Goal: Task Accomplishment & Management: Use online tool/utility

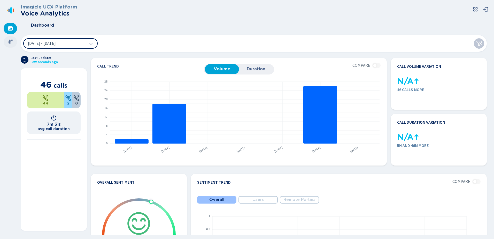
click at [11, 40] on icon at bounding box center [10, 41] width 5 height 5
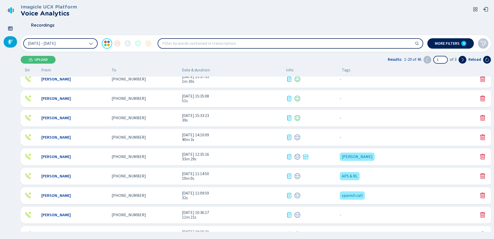
scroll to position [103, 0]
click at [308, 155] on icon at bounding box center [306, 156] width 6 height 6
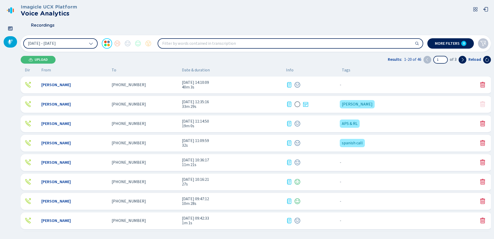
scroll to position [129, 0]
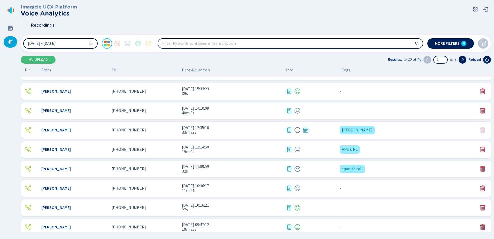
click at [205, 145] on div "Kelly Huerta +18588298446 30 Sep 2025 - 11:14:50 19m 0s APS & RL {{hiddenTagsCo…" at bounding box center [257, 149] width 472 height 17
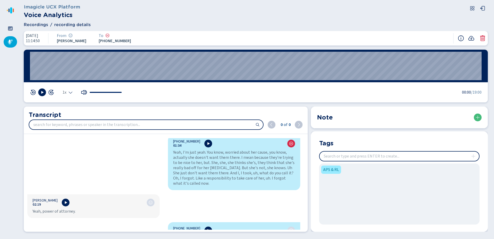
scroll to position [543, 0]
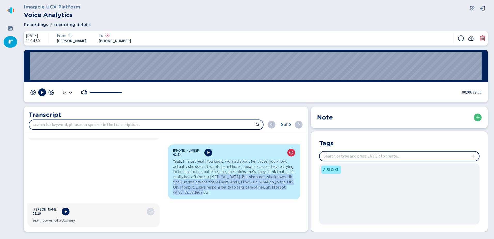
drag, startPoint x: 213, startPoint y: 168, endPoint x: 298, endPoint y: 191, distance: 88.6
click at [298, 191] on div "+18588298446 00:00 Hello. Kelly Huerta 00:01 Hi there, is this Richard? +185882…" at bounding box center [164, 184] width 280 height 92
click at [241, 185] on div "+18588298446 01:34 Yeah, I'm just yeah. You know, worried about her cause, you …" at bounding box center [234, 171] width 132 height 55
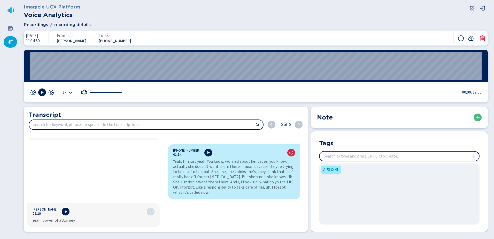
click at [209, 123] on input "search" at bounding box center [146, 124] width 234 height 9
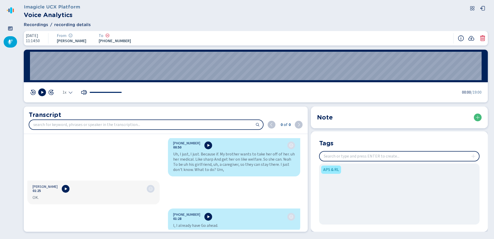
scroll to position [414, 0]
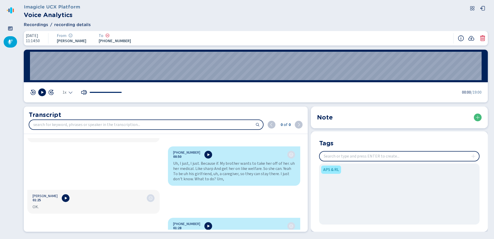
click at [190, 123] on input "search" at bounding box center [146, 124] width 234 height 9
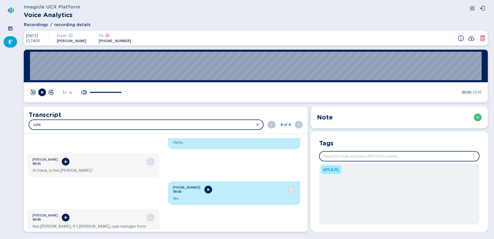
type input "safe"
click at [225, 125] on input "safe" at bounding box center [146, 124] width 234 height 9
click at [259, 124] on icon at bounding box center [258, 125] width 4 height 4
click at [169, 122] on input "search" at bounding box center [146, 124] width 234 height 9
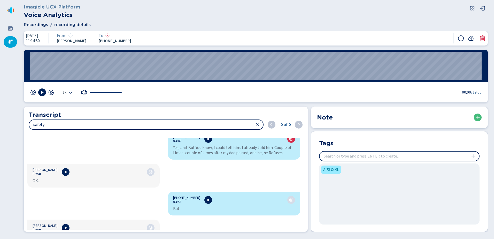
type input "safety"
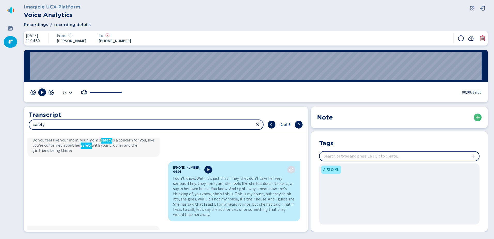
scroll to position [1068, 0]
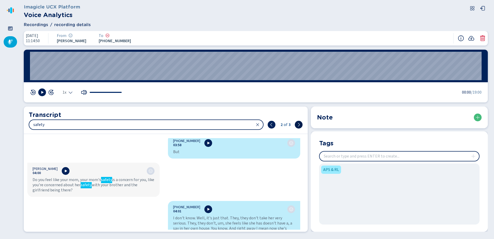
click at [300, 122] on button at bounding box center [299, 125] width 8 height 8
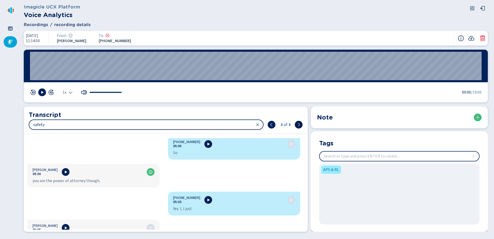
click at [301, 124] on icon at bounding box center [299, 125] width 4 height 4
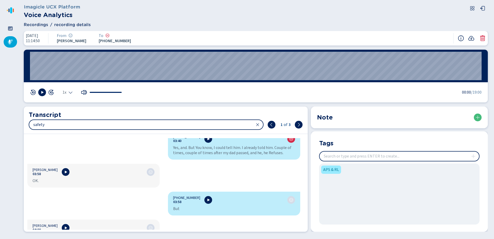
click at [259, 123] on icon at bounding box center [258, 125] width 4 height 4
click at [211, 114] on h2 "Transcript" at bounding box center [166, 114] width 274 height 9
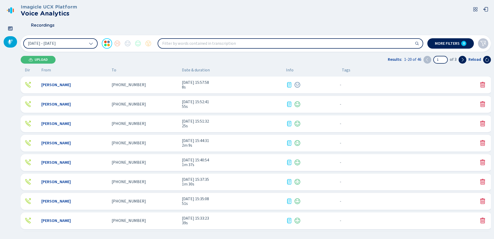
click at [130, 84] on span "[PHONE_NUMBER]" at bounding box center [129, 84] width 34 height 5
click at [291, 83] on icon at bounding box center [289, 85] width 6 height 6
click at [117, 84] on span "[PHONE_NUMBER]" at bounding box center [129, 84] width 34 height 5
click at [109, 108] on div "Kelly Huerta +16196078585 30 Sep 2025 - 15:52:41 55s - {{hiddenTagsCount}} more" at bounding box center [257, 104] width 472 height 17
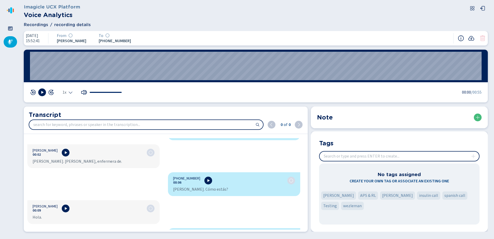
scroll to position [103, 0]
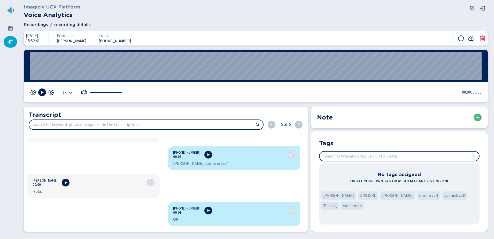
click at [206, 153] on icon at bounding box center [208, 155] width 4 height 4
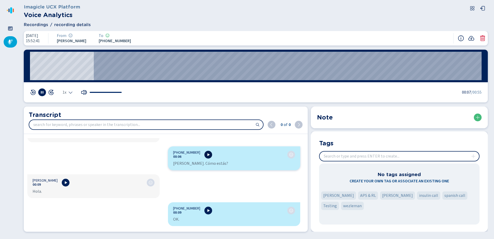
drag, startPoint x: 203, startPoint y: 154, endPoint x: 212, endPoint y: 162, distance: 12.4
click at [206, 154] on icon at bounding box center [208, 155] width 4 height 4
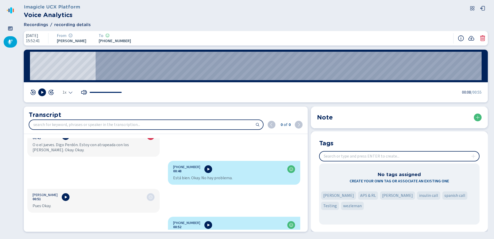
scroll to position [590, 0]
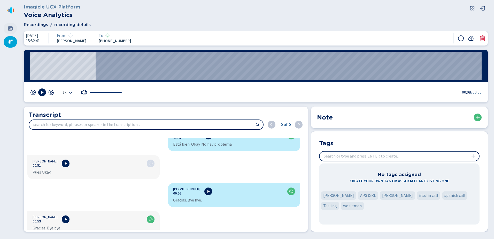
click at [9, 27] on icon at bounding box center [10, 28] width 5 height 4
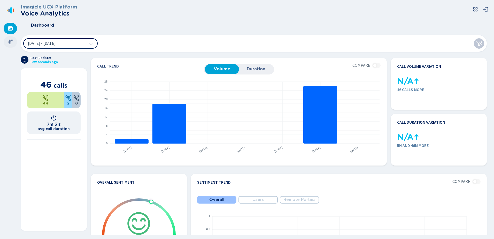
click at [11, 39] on div at bounding box center [10, 41] width 13 height 11
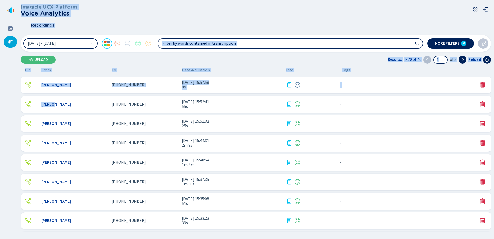
drag, startPoint x: 6, startPoint y: 94, endPoint x: 51, endPoint y: 96, distance: 44.8
click at [51, 96] on div "Imagicle UCX Platform Voice Analytics Recordings 25 Sep 2025 - 1 Oct 2025 More …" at bounding box center [247, 119] width 494 height 239
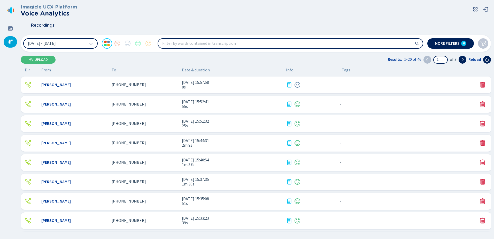
drag, startPoint x: 51, startPoint y: 96, endPoint x: 9, endPoint y: 93, distance: 42.0
click at [9, 93] on nav at bounding box center [10, 119] width 21 height 239
click at [11, 30] on icon at bounding box center [10, 28] width 5 height 4
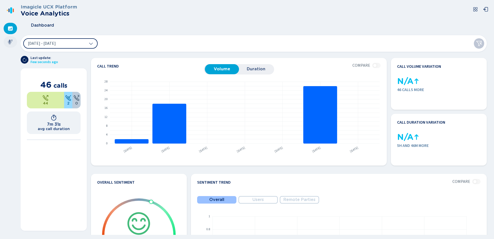
click at [10, 42] on icon at bounding box center [10, 42] width 5 height 5
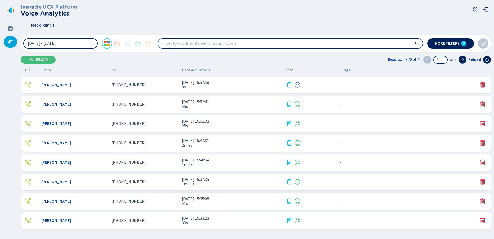
click at [185, 10] on div "Imagicle UCX Platform Voice Analytics" at bounding box center [256, 10] width 471 height 13
click at [217, 24] on div "Recordings" at bounding box center [256, 25] width 471 height 13
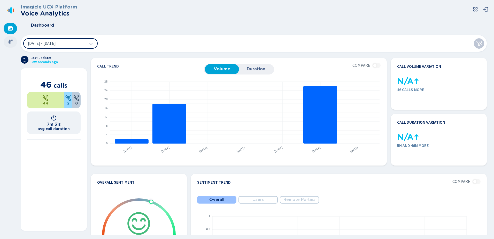
click at [9, 43] on icon at bounding box center [10, 41] width 5 height 5
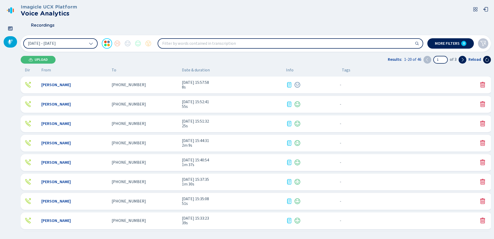
click at [487, 59] on icon at bounding box center [488, 60] width 4 height 4
click at [90, 44] on icon at bounding box center [91, 44] width 4 height 2
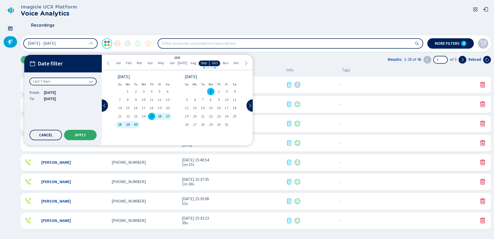
click at [79, 133] on button "Apply" at bounding box center [80, 135] width 33 height 10
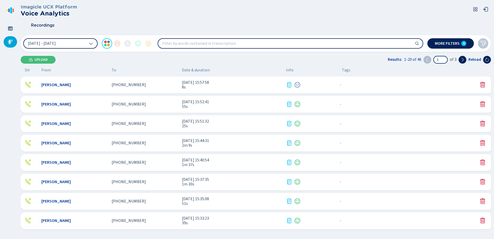
click at [153, 21] on div "Recordings" at bounding box center [256, 25] width 471 height 13
click at [145, 22] on div "Recordings" at bounding box center [256, 25] width 471 height 13
click at [442, 13] on div "Imagicle UCX Platform Voice Analytics" at bounding box center [256, 10] width 471 height 13
click at [142, 61] on div "Upload Results: 1-20 of 46 1 of 3 Reload" at bounding box center [256, 60] width 471 height 8
